Goal: Communication & Community: Participate in discussion

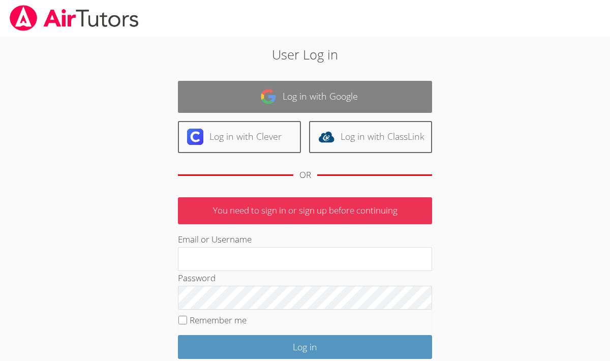
click at [261, 90] on img at bounding box center [268, 96] width 16 height 16
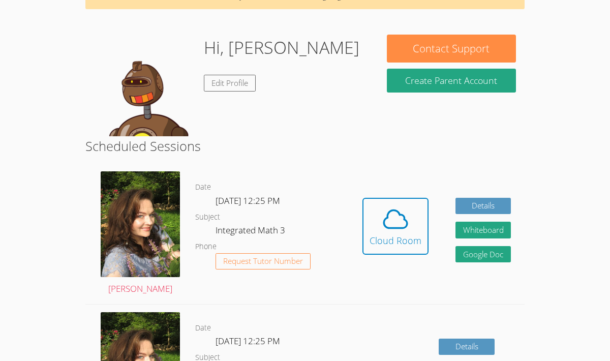
scroll to position [65, 0]
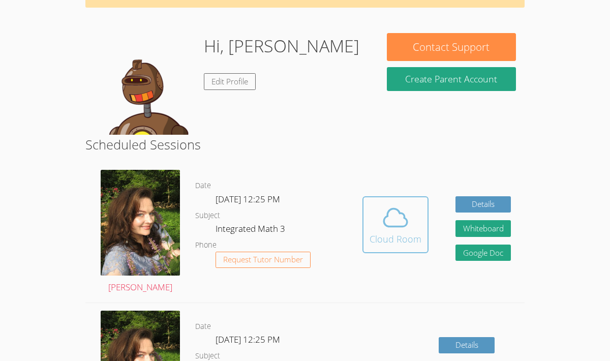
click at [401, 235] on div "Cloud Room" at bounding box center [395, 239] width 52 height 14
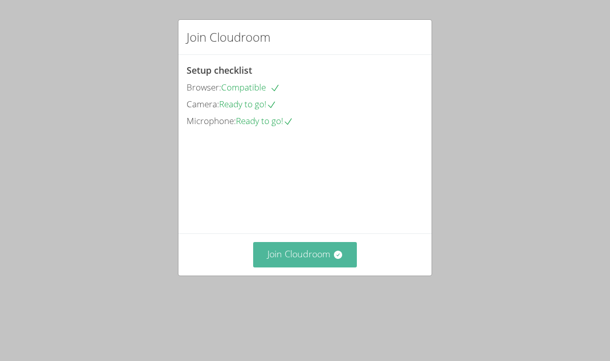
click at [317, 267] on button "Join Cloudroom" at bounding box center [305, 254] width 104 height 25
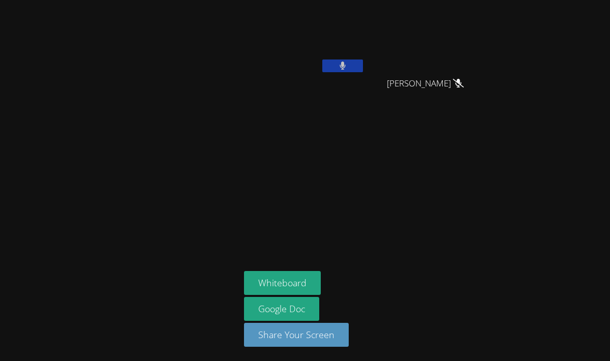
click at [345, 60] on button at bounding box center [342, 65] width 41 height 13
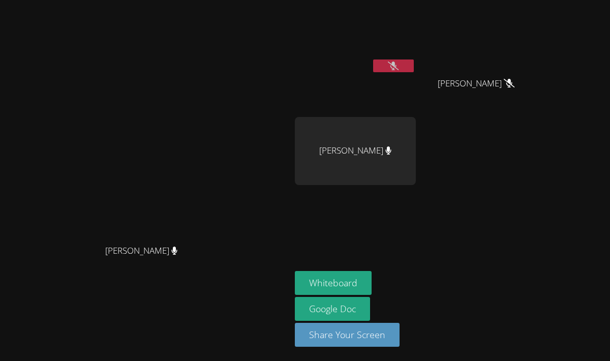
click at [398, 67] on icon at bounding box center [393, 65] width 11 height 9
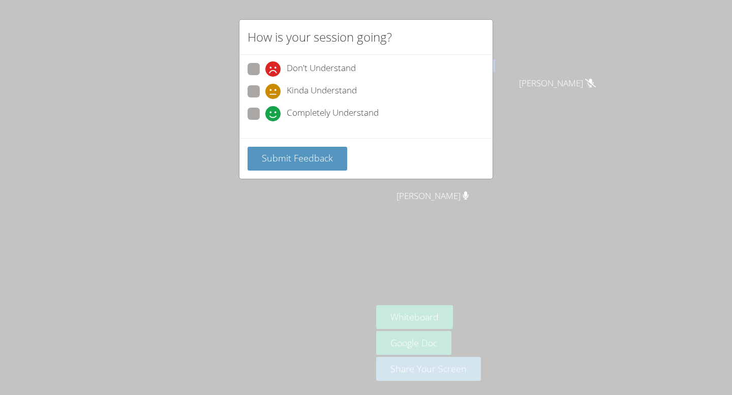
click at [265, 121] on span at bounding box center [265, 121] width 0 height 0
click at [265, 115] on input "Completely Understand" at bounding box center [269, 112] width 9 height 9
radio input "true"
click at [274, 167] on button "Submit Feedback" at bounding box center [297, 159] width 100 height 24
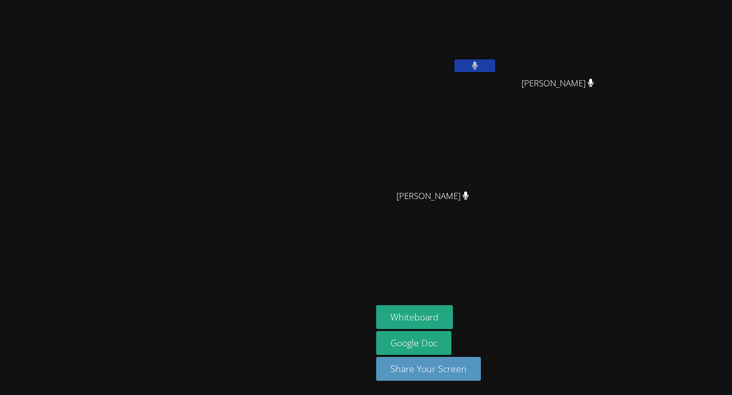
drag, startPoint x: 492, startPoint y: 268, endPoint x: 492, endPoint y: 59, distance: 209.3
click at [492, 262] on aside "[PERSON_NAME] [PERSON_NAME] [PERSON_NAME] [PERSON_NAME] [PERSON_NAME] Whiteboar…" at bounding box center [499, 197] width 254 height 395
